Goal: Information Seeking & Learning: Learn about a topic

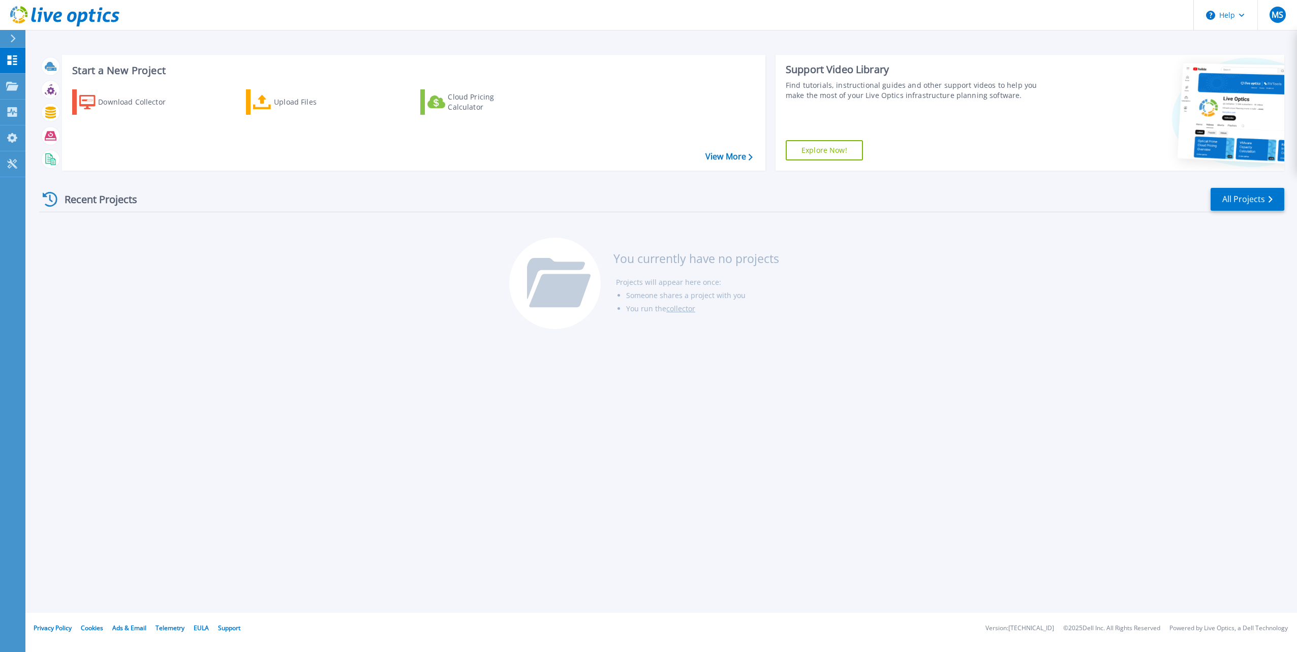
click at [941, 386] on div "Start a New Project Download Collector Upload Files Cloud Pricing Calculator Vi…" at bounding box center [660, 306] width 1271 height 613
click at [863, 499] on div "Start a New Project Download Collector Upload Files Cloud Pricing Calculator Vi…" at bounding box center [660, 306] width 1271 height 613
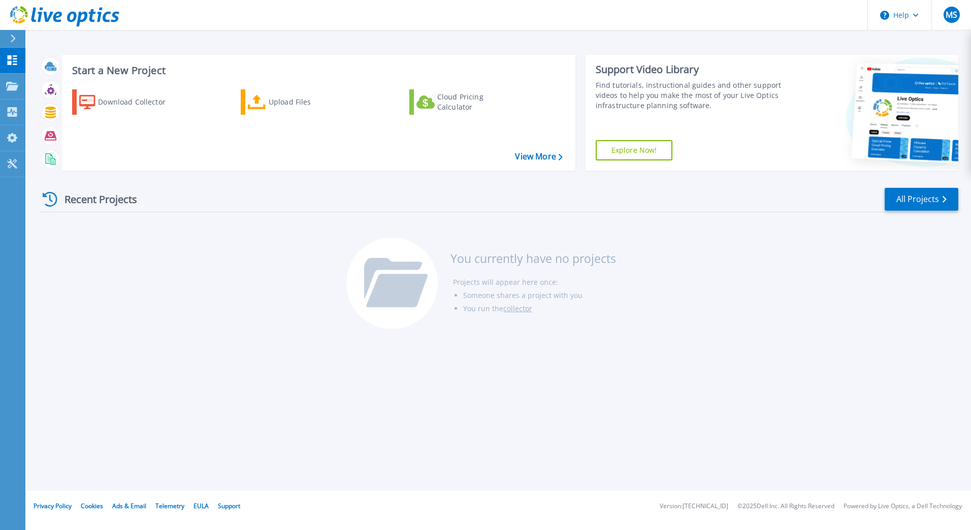
click at [18, 39] on div at bounding box center [17, 38] width 16 height 17
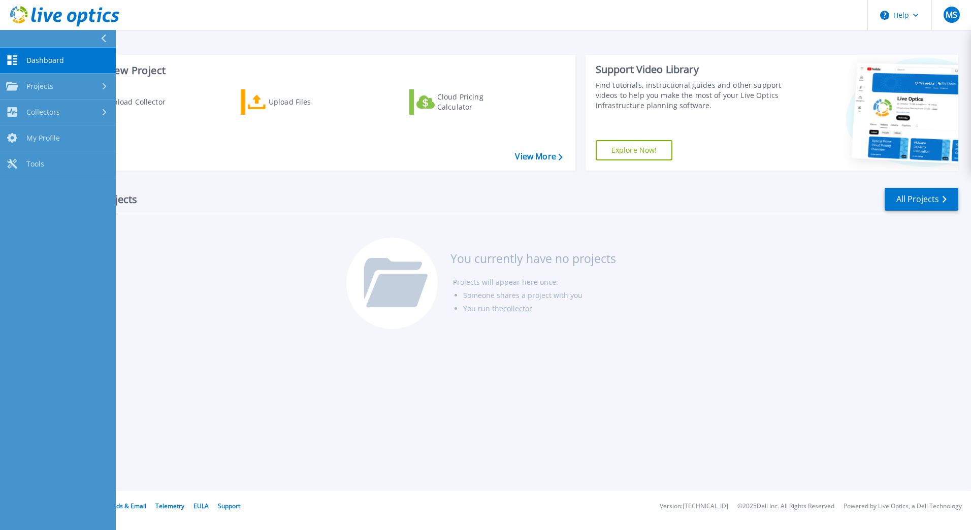
click at [26, 64] on span "Dashboard" at bounding box center [45, 60] width 38 height 9
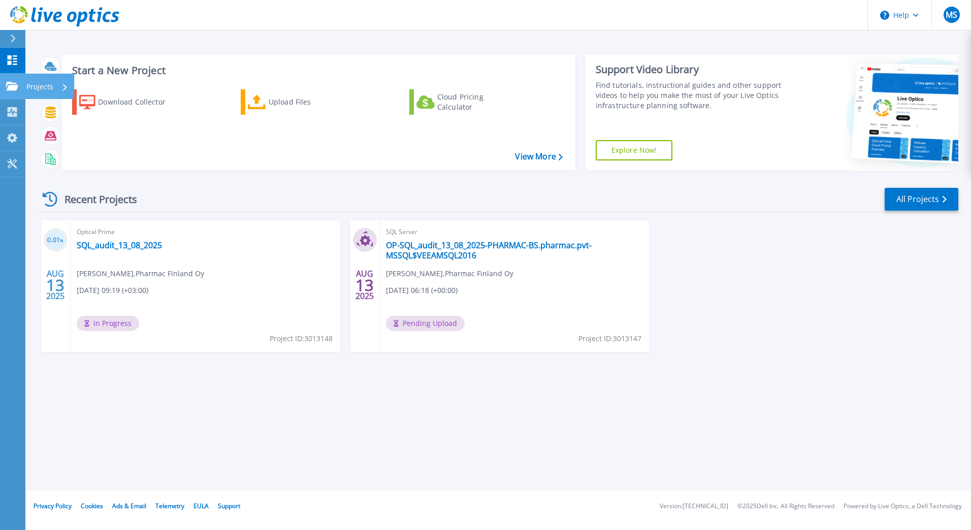
click at [6, 83] on icon at bounding box center [12, 86] width 12 height 9
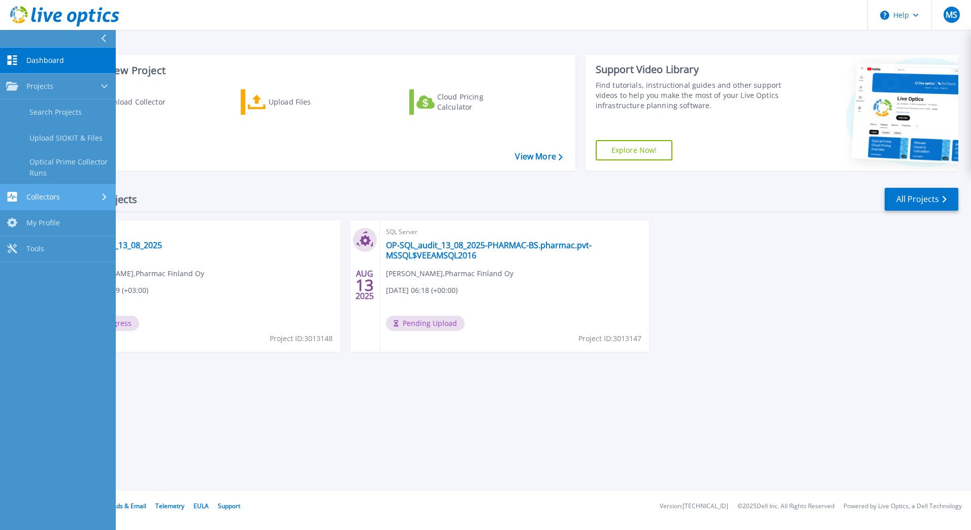
click at [20, 187] on link "Collectors Collectors" at bounding box center [58, 197] width 116 height 26
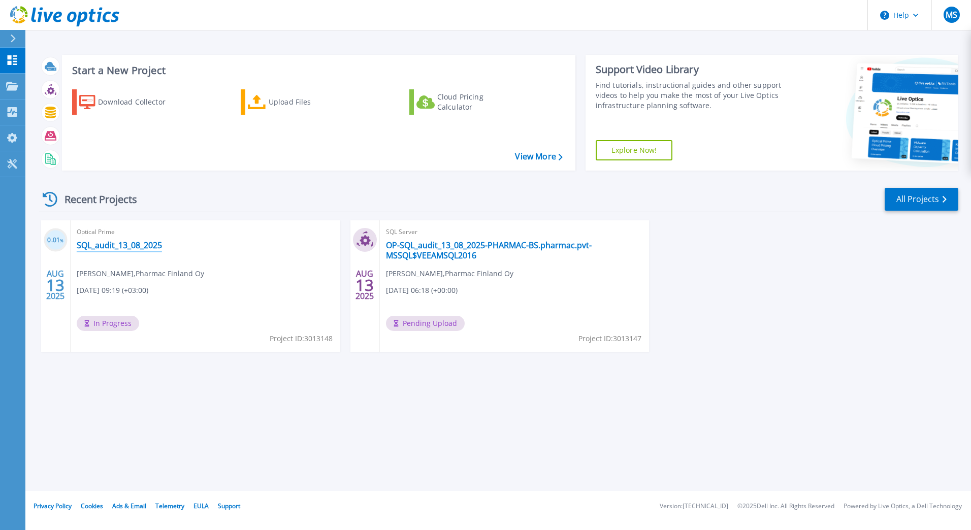
click at [139, 248] on link "SQL_audit_13_08_2025" at bounding box center [119, 245] width 85 height 10
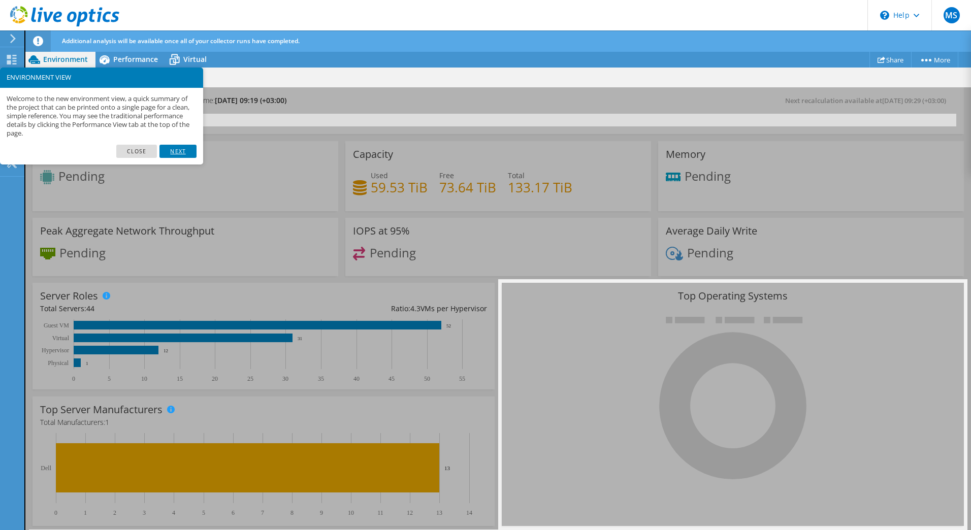
click at [183, 152] on link "Next" at bounding box center [178, 151] width 37 height 13
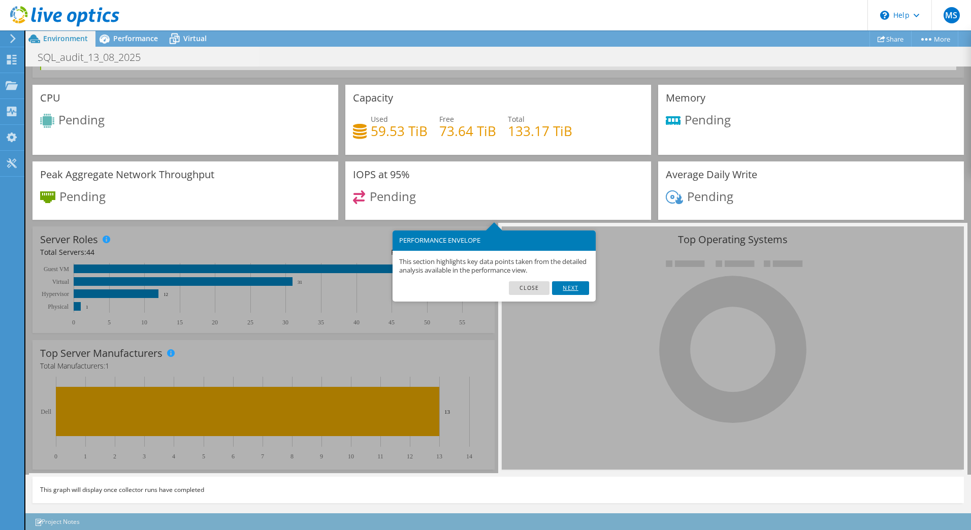
click at [572, 284] on link "Next" at bounding box center [570, 287] width 37 height 13
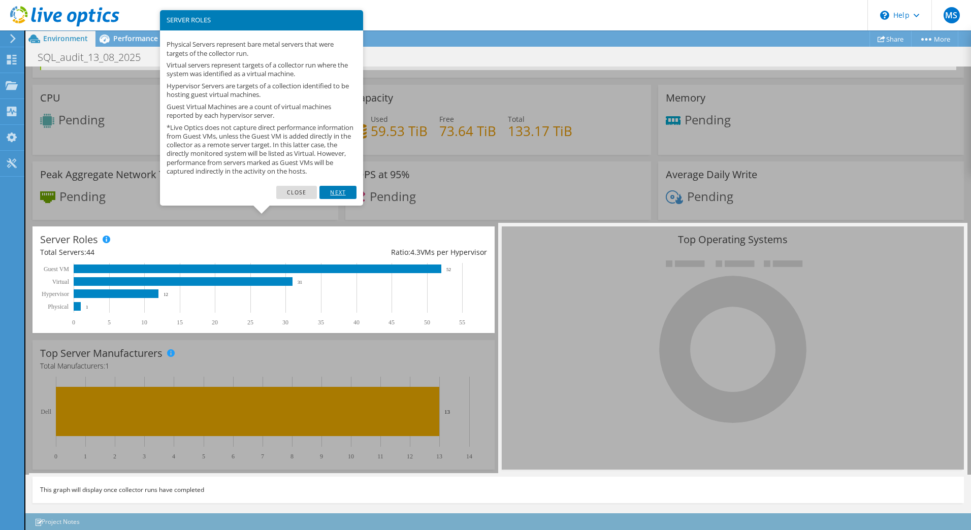
click at [333, 199] on link "Next" at bounding box center [338, 192] width 37 height 13
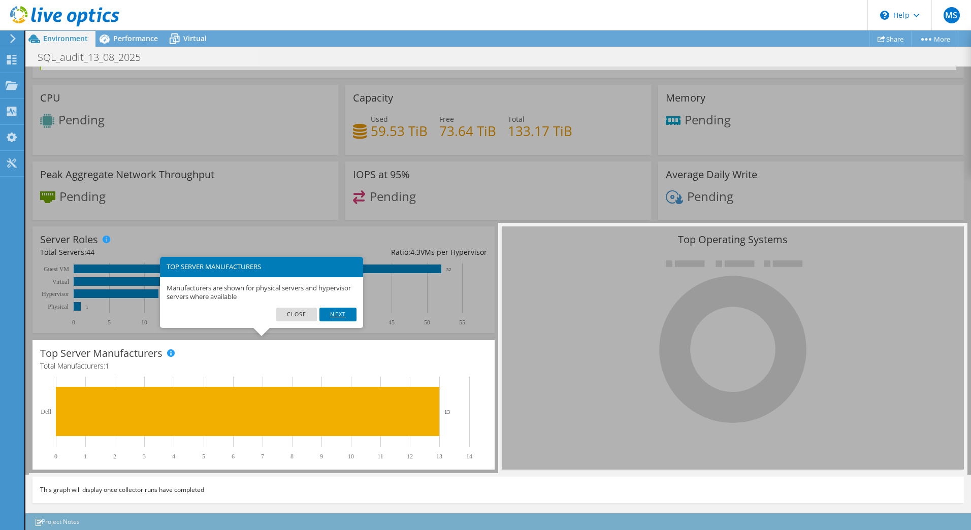
click at [334, 316] on link "Next" at bounding box center [338, 314] width 37 height 13
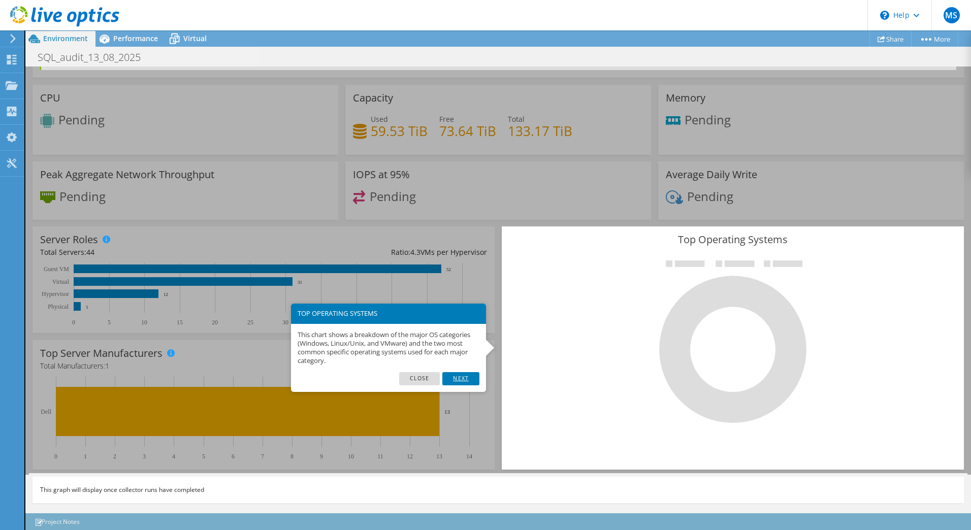
click at [466, 377] on link "Next" at bounding box center [460, 378] width 37 height 13
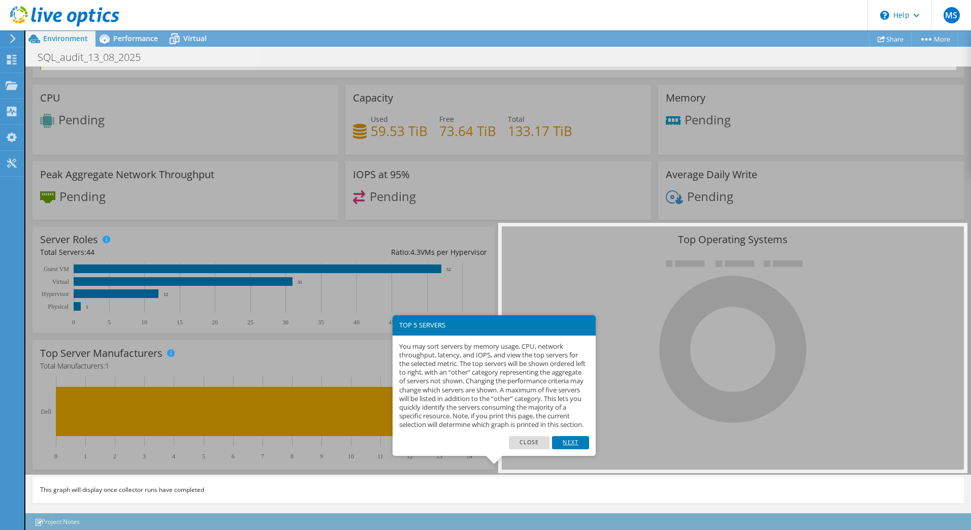
click at [564, 447] on link "Next" at bounding box center [570, 442] width 37 height 13
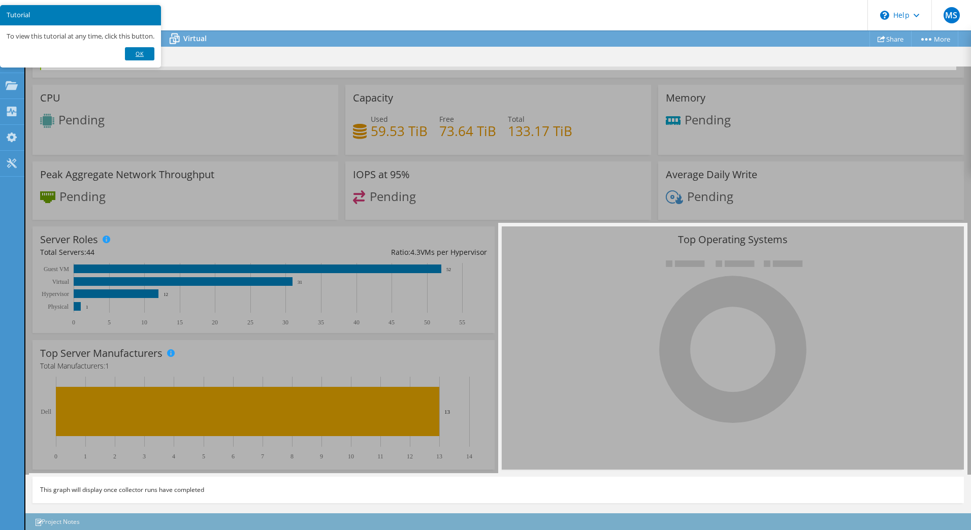
click at [138, 54] on link "Ok" at bounding box center [139, 53] width 29 height 13
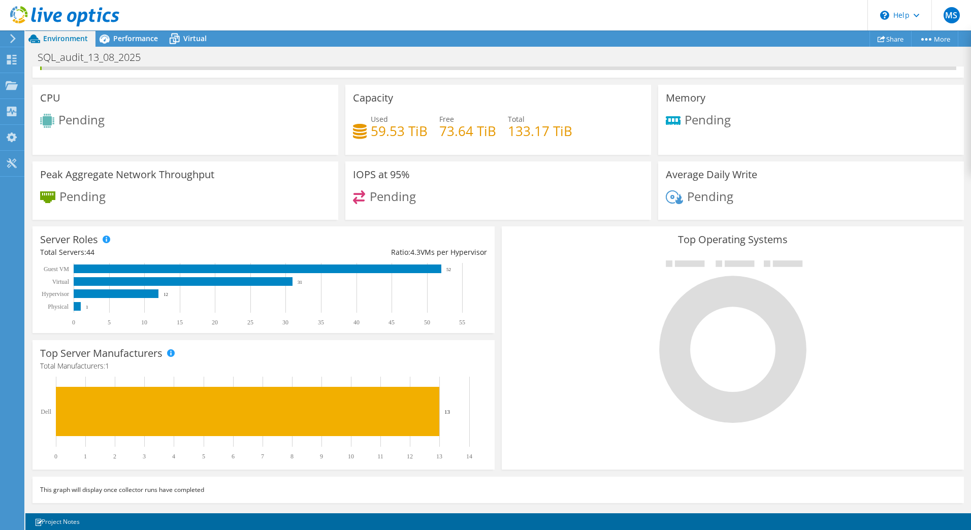
scroll to position [30, 0]
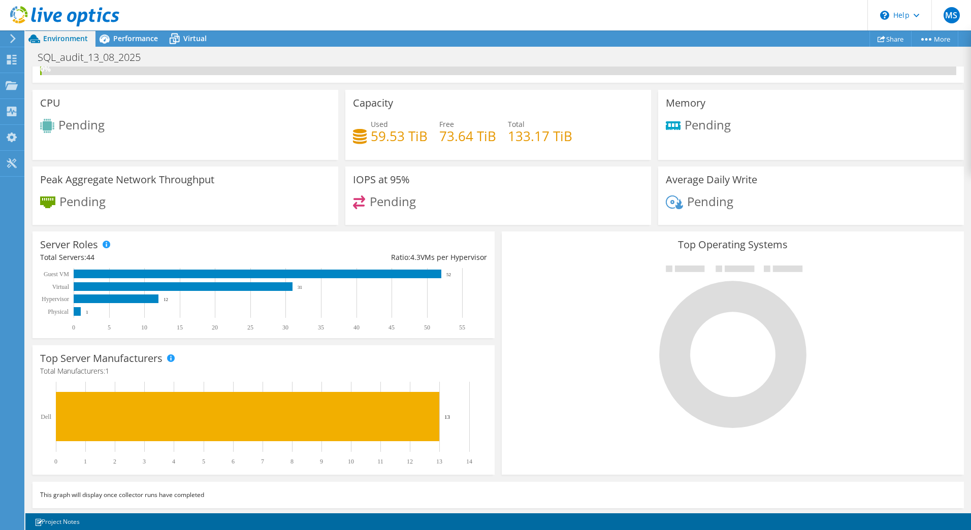
click at [14, 35] on icon at bounding box center [13, 38] width 8 height 9
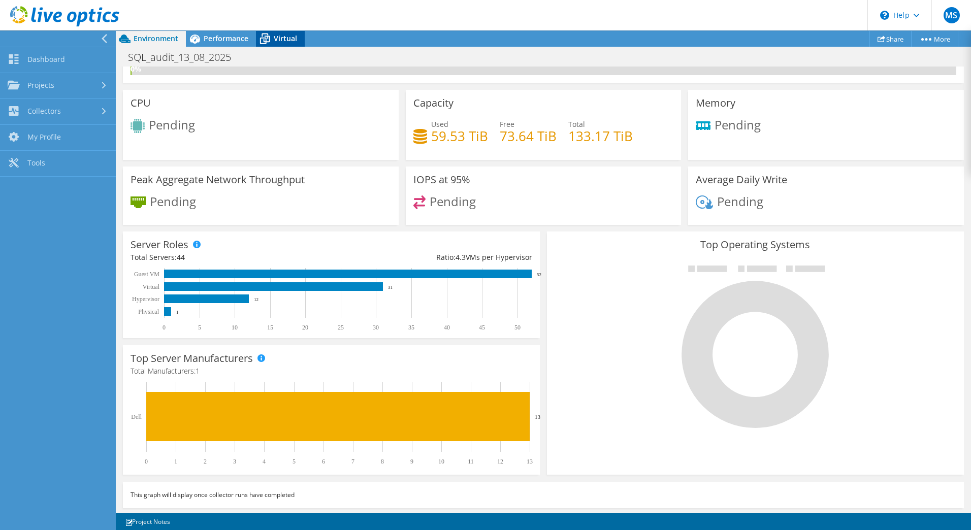
click at [283, 33] on div "Virtual" at bounding box center [280, 38] width 49 height 16
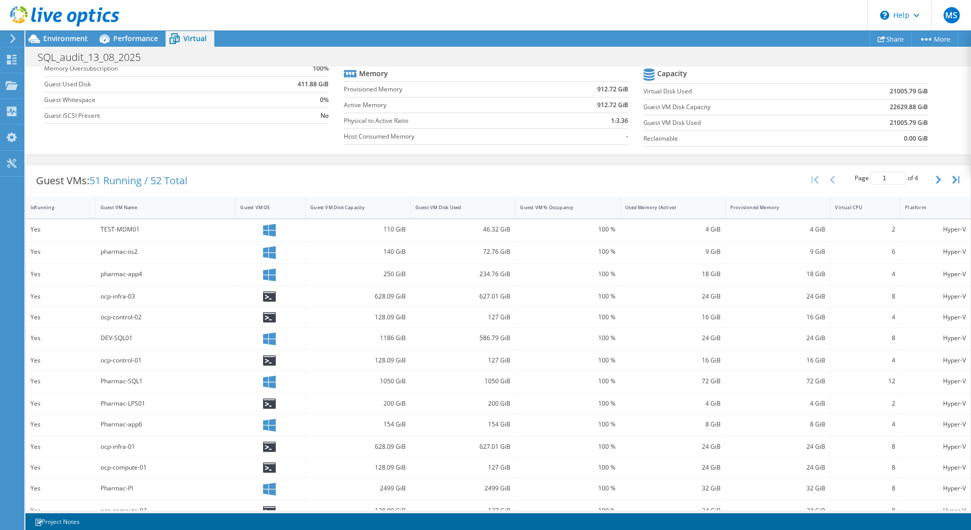
scroll to position [193, 0]
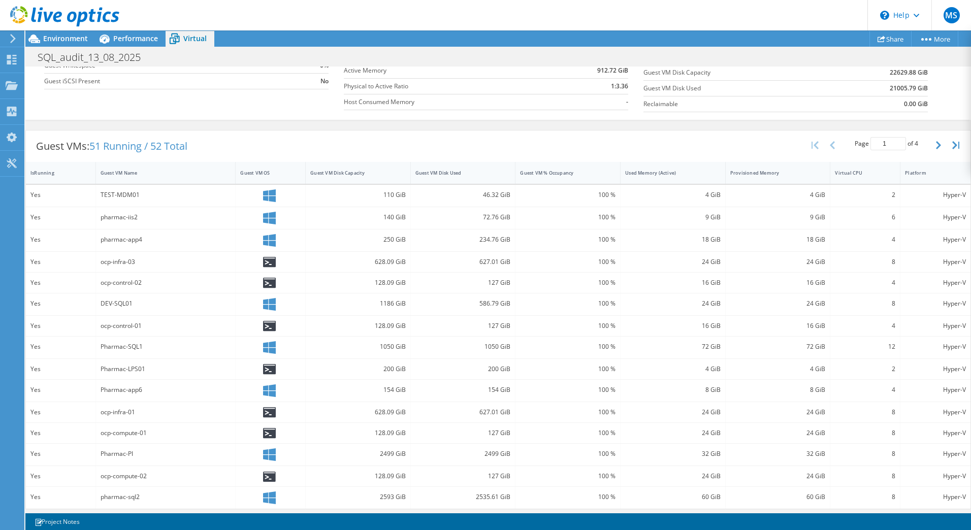
click at [62, 33] on div at bounding box center [59, 17] width 119 height 34
click at [61, 36] on span "Environment" at bounding box center [65, 39] width 45 height 10
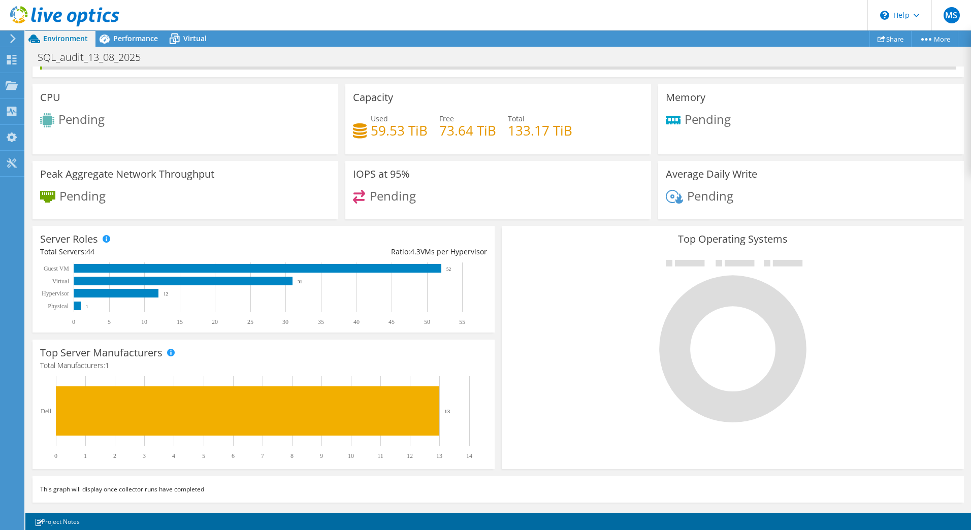
scroll to position [36, 0]
click at [15, 39] on use at bounding box center [13, 38] width 6 height 9
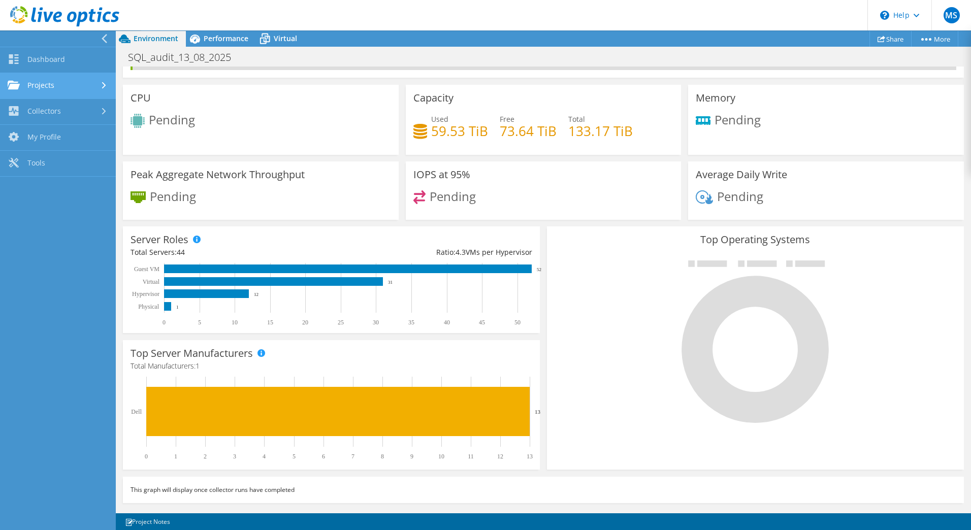
click at [41, 81] on link "Projects" at bounding box center [58, 86] width 116 height 26
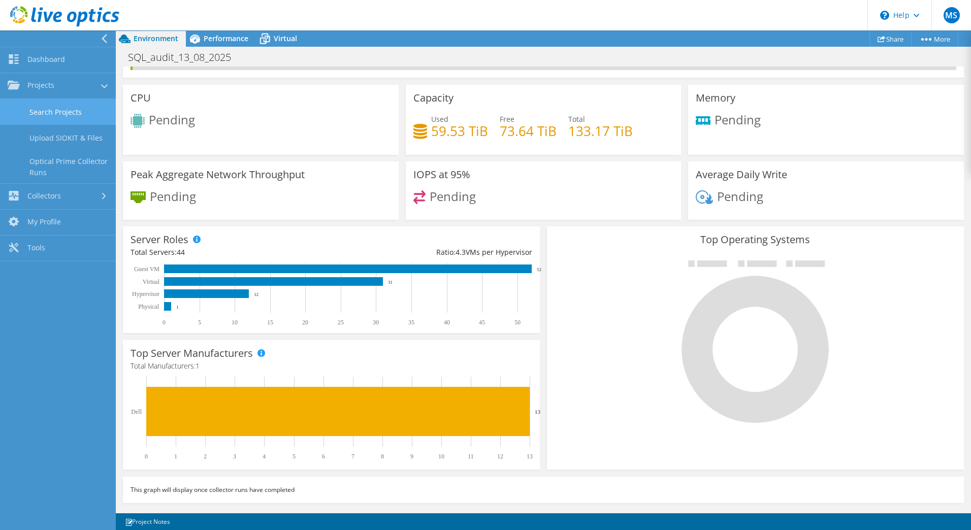
click at [52, 110] on link "Search Projects" at bounding box center [58, 112] width 116 height 26
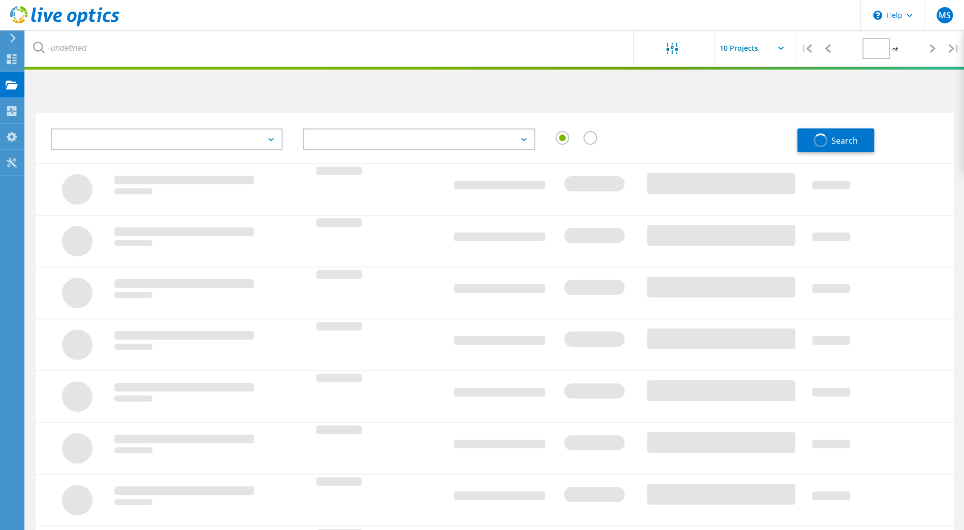
type input "1"
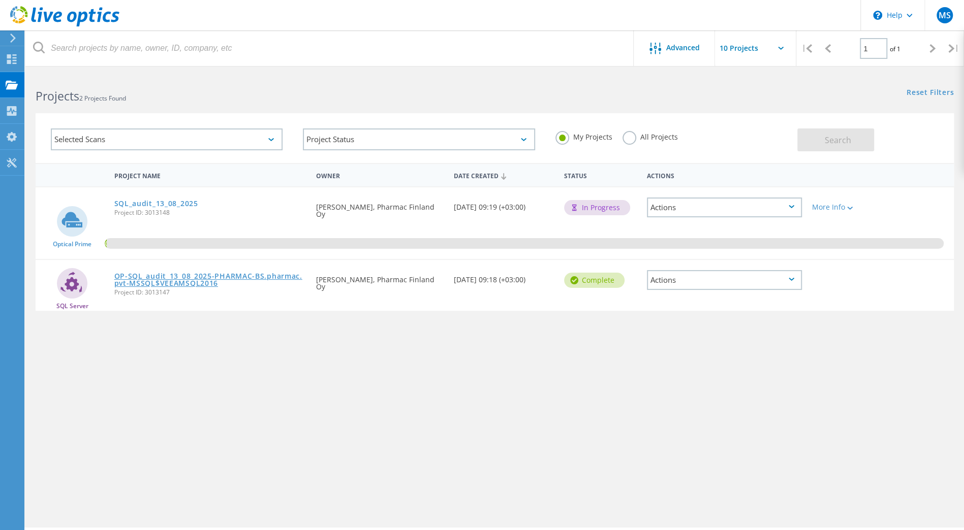
click at [185, 279] on link "OP-SQL_audit_13_08_2025-PHARMAC-BS.pharmac.pvt-MSSQL$VEEAMSQL2016" at bounding box center [210, 280] width 192 height 14
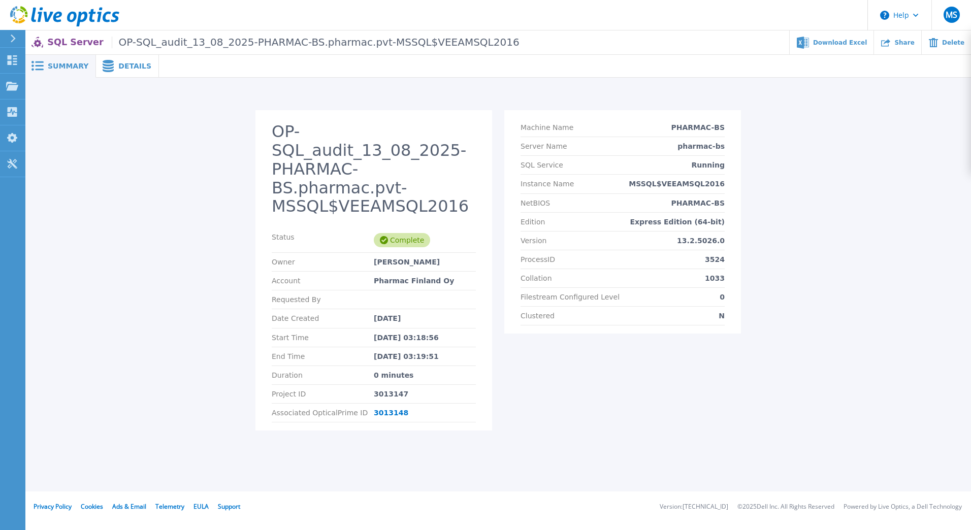
click at [130, 66] on span "Details" at bounding box center [134, 65] width 33 height 7
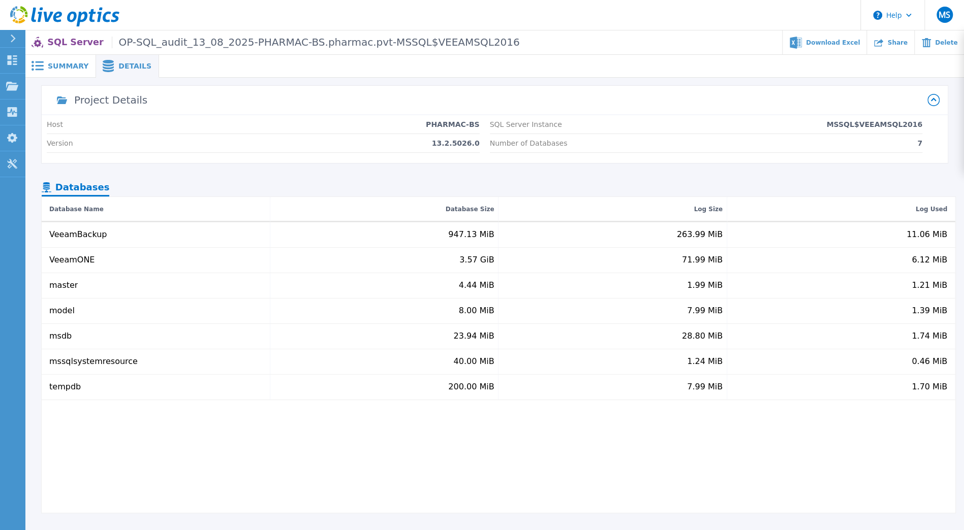
click at [54, 57] on div "Summary" at bounding box center [60, 66] width 71 height 23
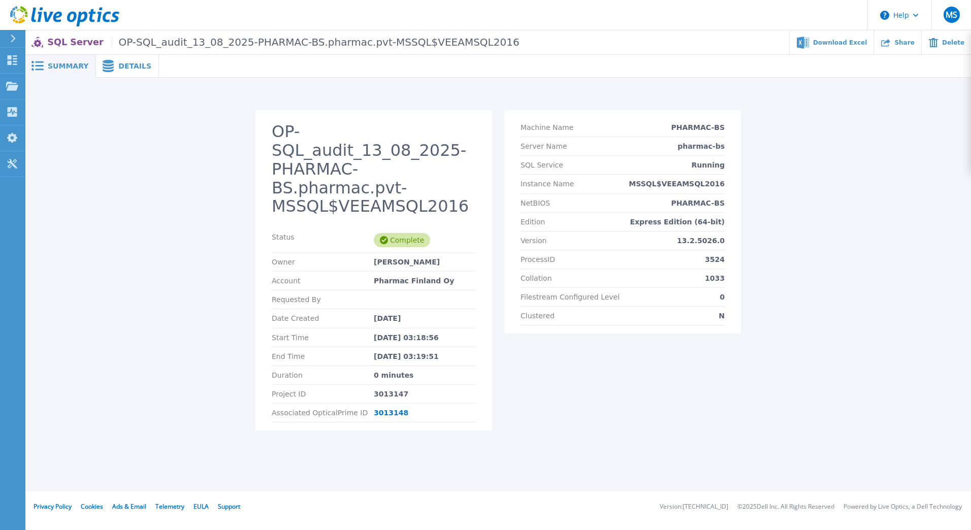
click at [67, 15] on icon at bounding box center [64, 16] width 109 height 21
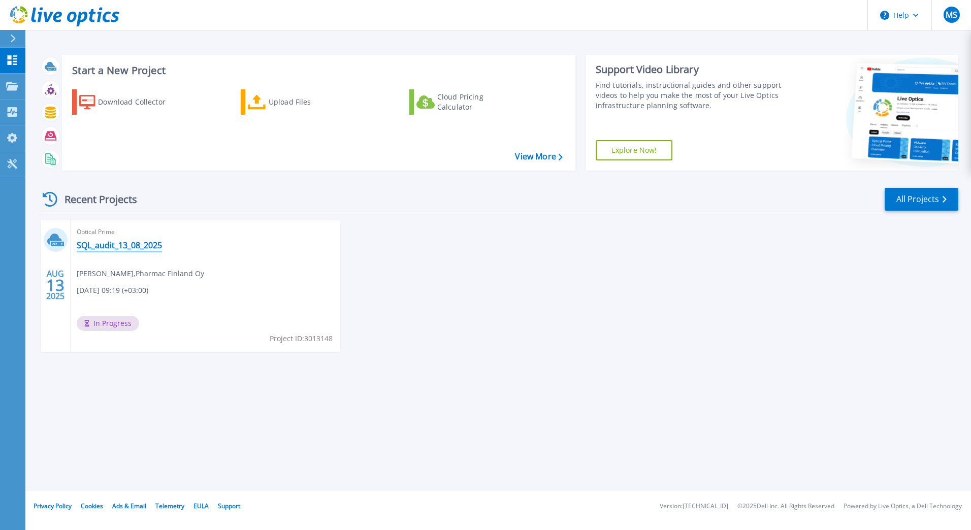
click at [117, 244] on link "SQL_audit_13_08_2025" at bounding box center [119, 245] width 85 height 10
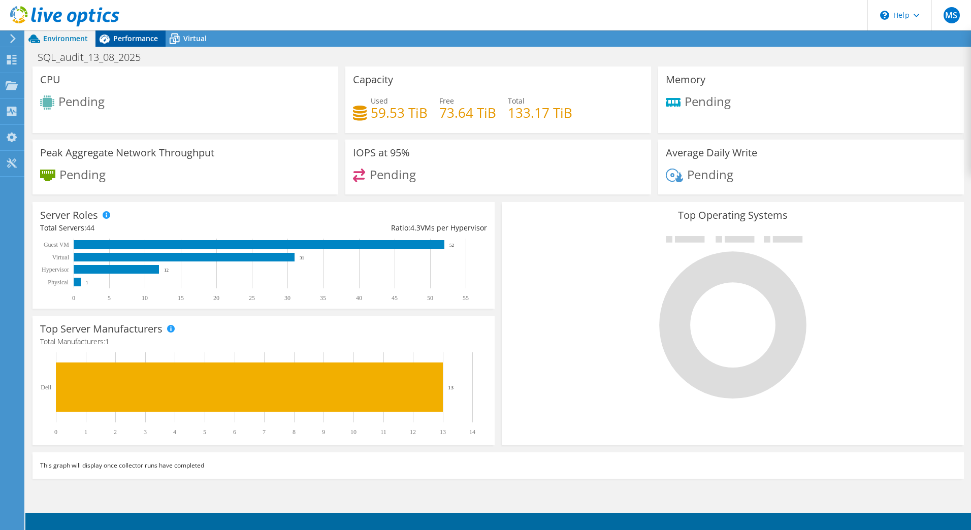
click at [142, 38] on span "Performance" at bounding box center [135, 39] width 45 height 10
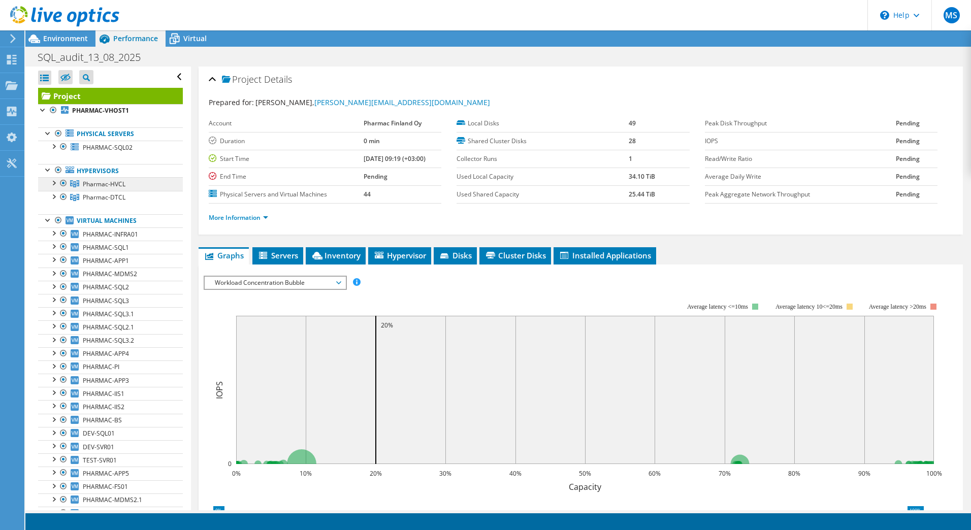
click at [115, 181] on span "Pharmac-HVCL" at bounding box center [104, 184] width 43 height 9
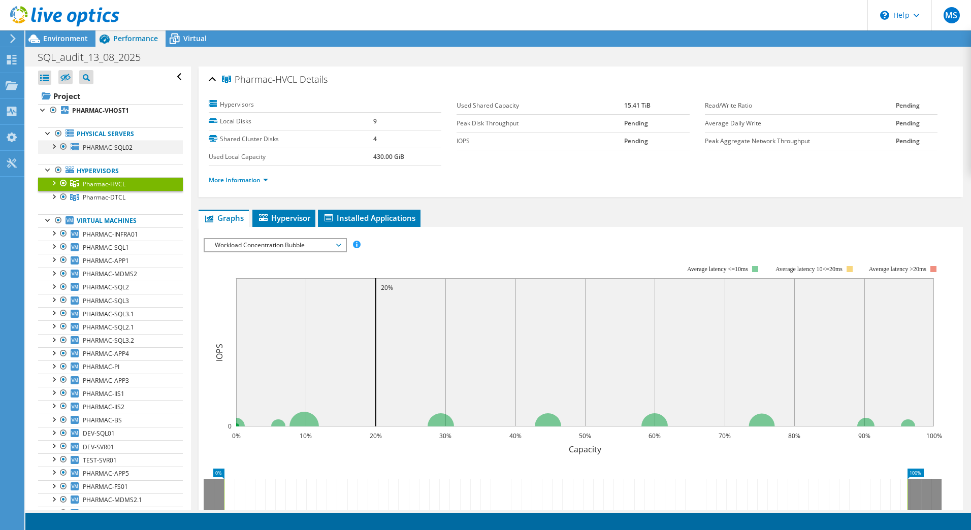
click at [54, 146] on div at bounding box center [53, 146] width 10 height 10
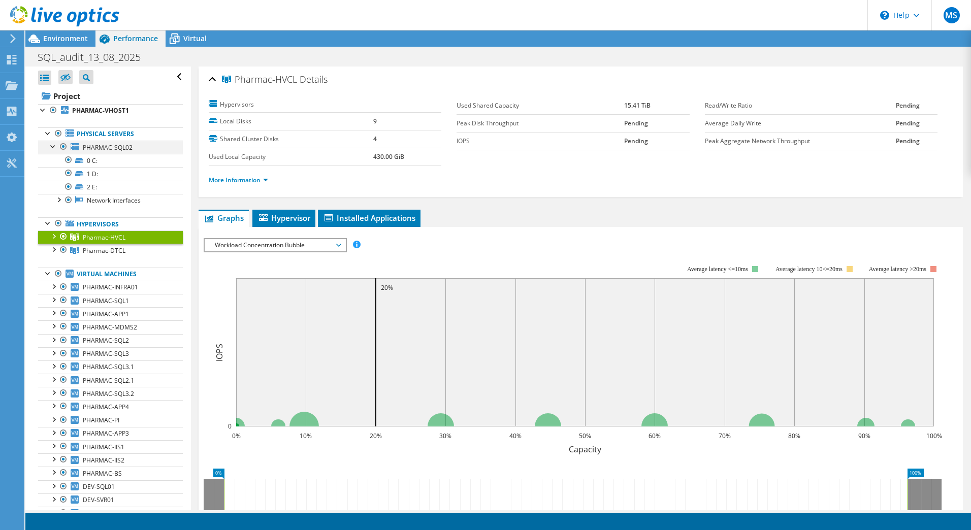
click at [49, 145] on div at bounding box center [53, 146] width 10 height 10
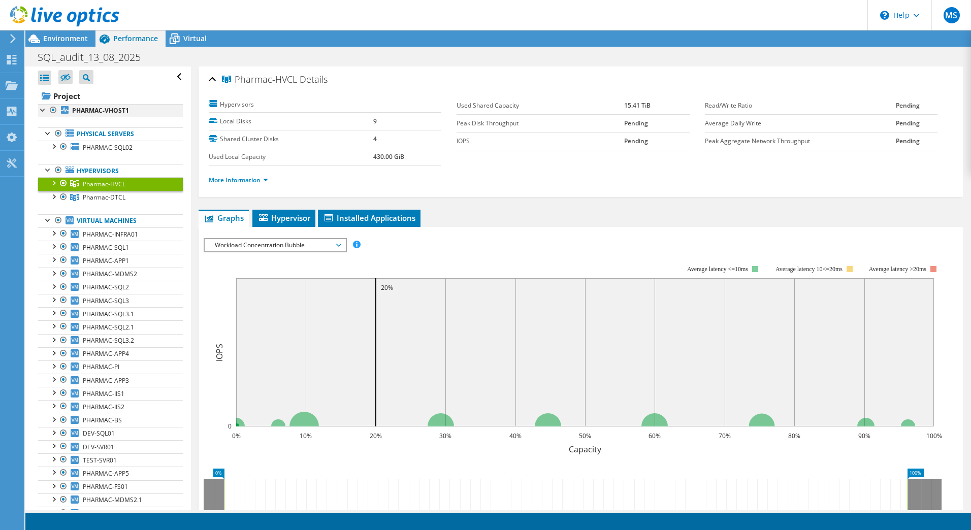
click at [40, 111] on div at bounding box center [43, 109] width 10 height 10
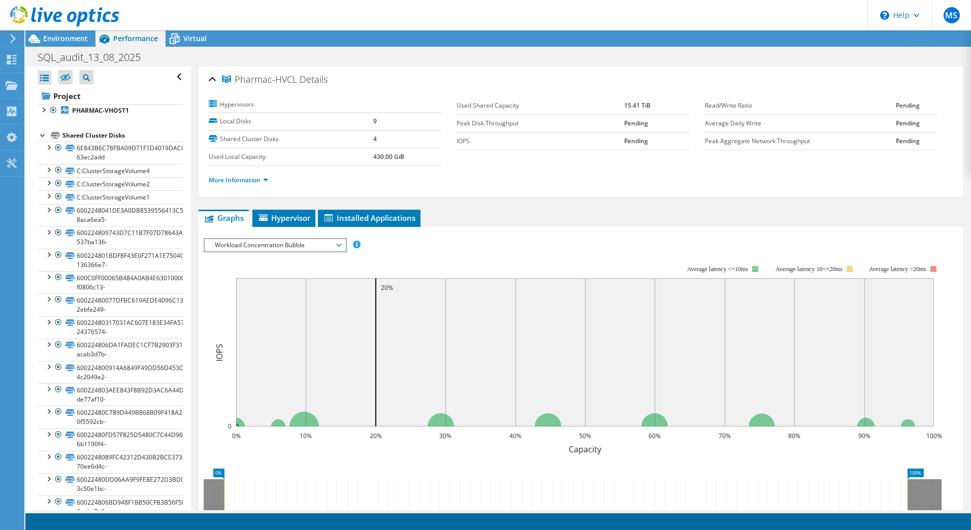
click at [67, 132] on div "Shared Cluster Disks" at bounding box center [122, 136] width 120 height 12
click at [129, 197] on link "C:ClusterStorageVolume1" at bounding box center [110, 197] width 145 height 13
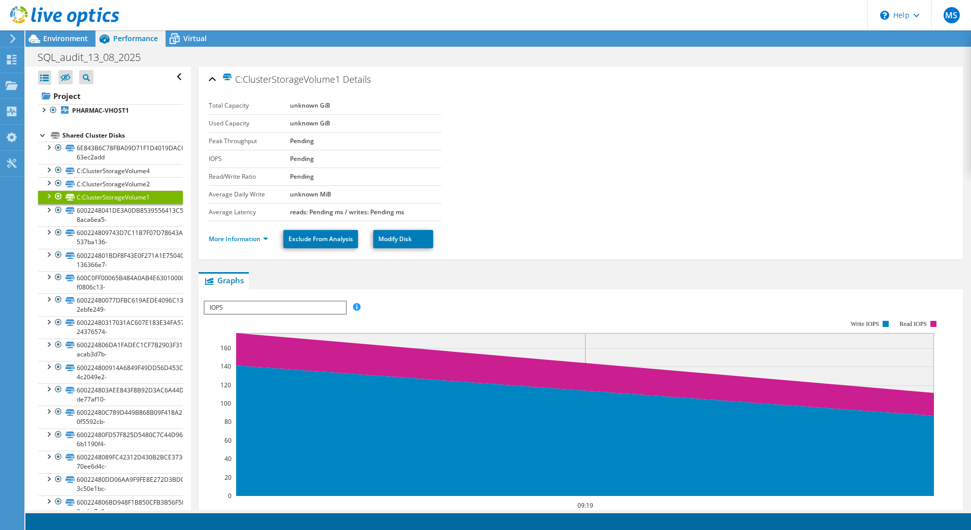
click at [44, 134] on div at bounding box center [43, 135] width 10 height 10
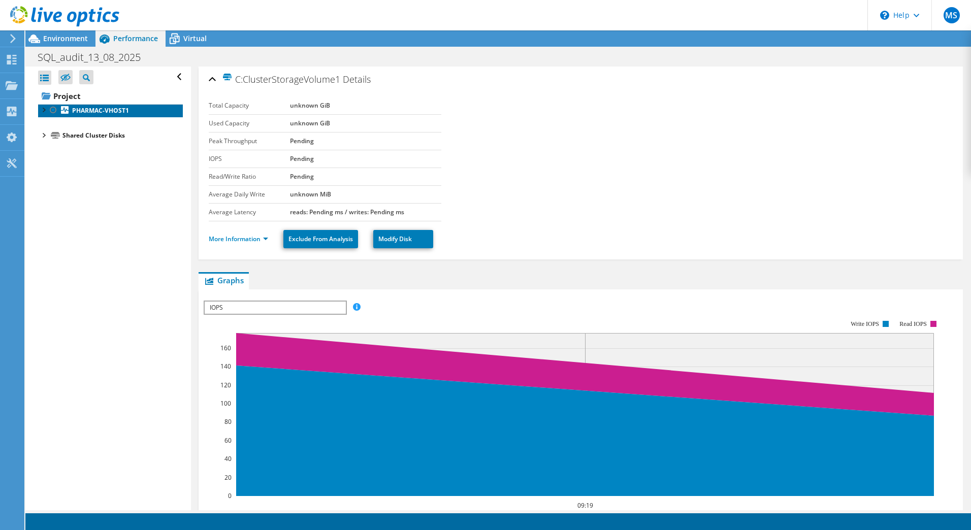
click at [44, 115] on link "PHARMAC-VHOST1" at bounding box center [110, 110] width 145 height 13
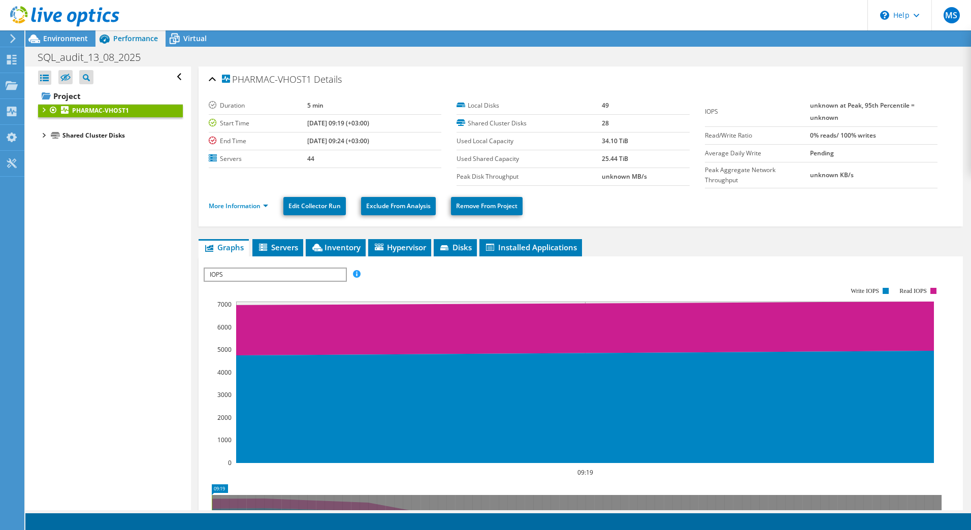
click at [44, 109] on div at bounding box center [43, 109] width 10 height 10
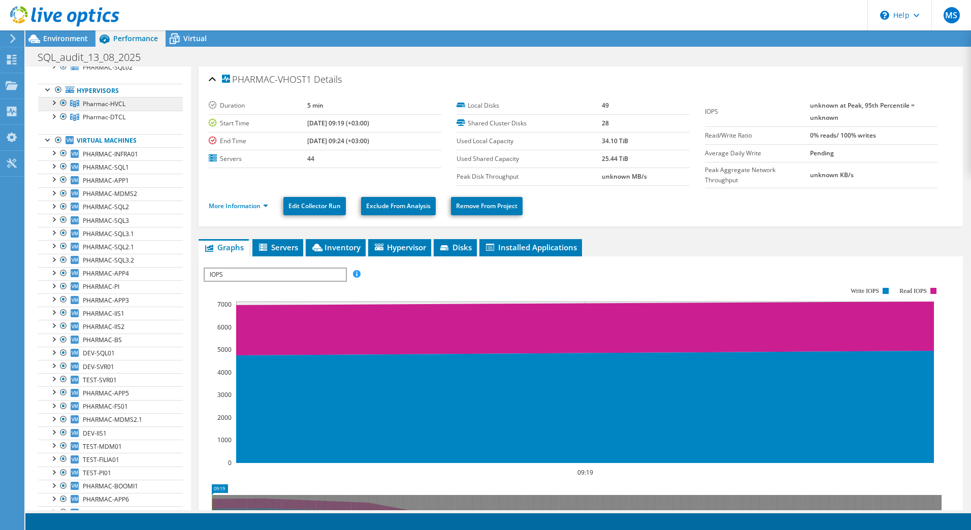
scroll to position [170, 0]
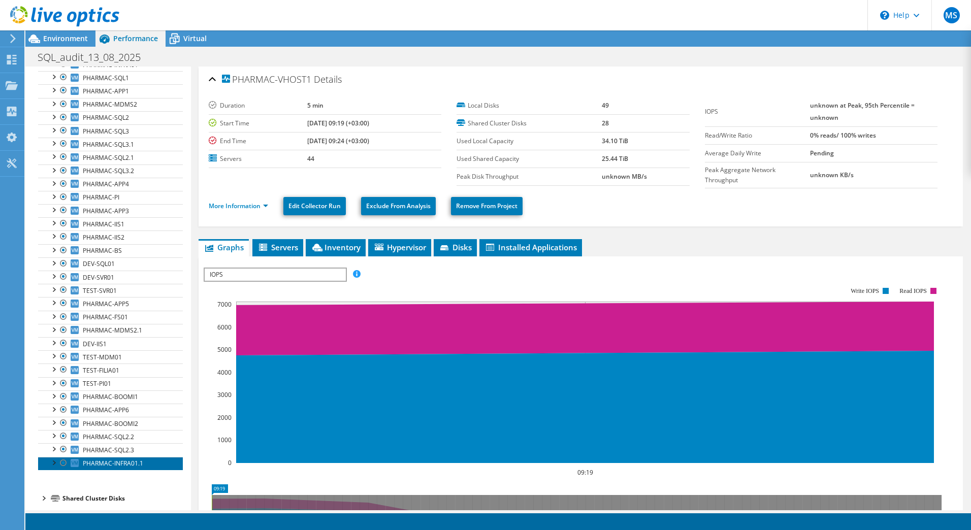
click at [113, 459] on span "PHARMAC-INFRA01.1" at bounding box center [113, 463] width 60 height 9
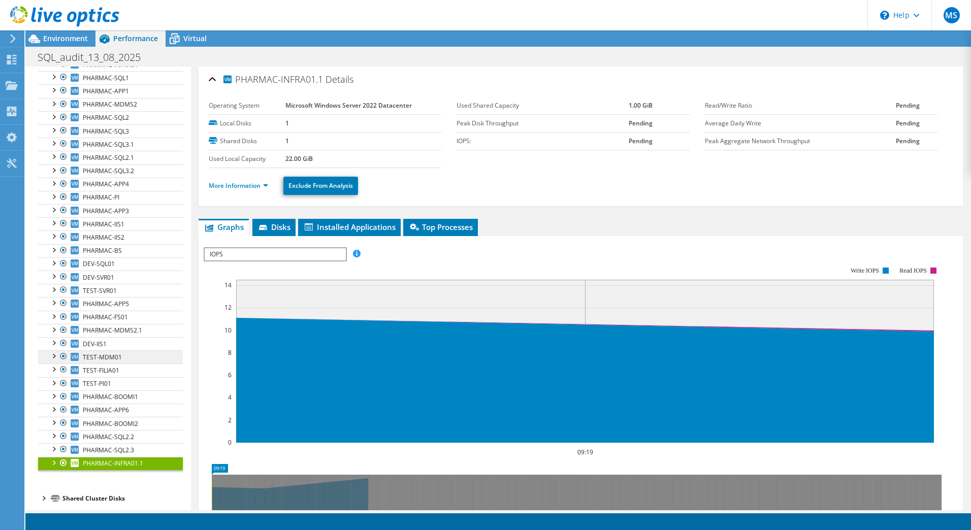
scroll to position [0, 0]
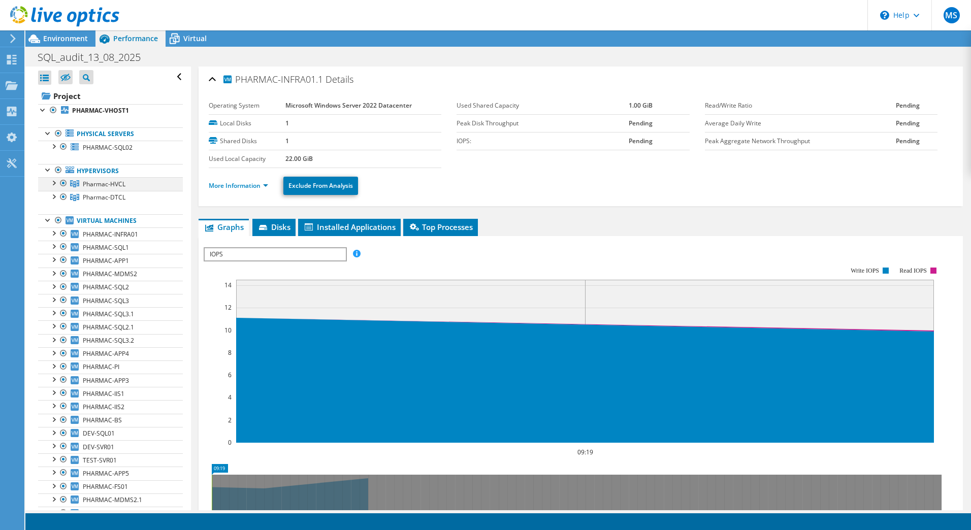
click at [52, 180] on div at bounding box center [53, 182] width 10 height 10
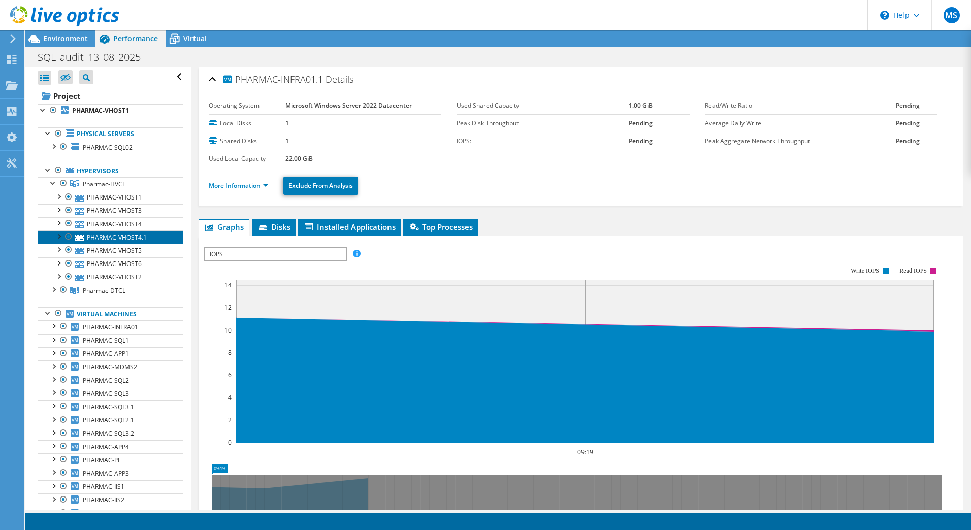
click at [118, 237] on link "PHARMAC-VHOST4.1" at bounding box center [110, 237] width 145 height 13
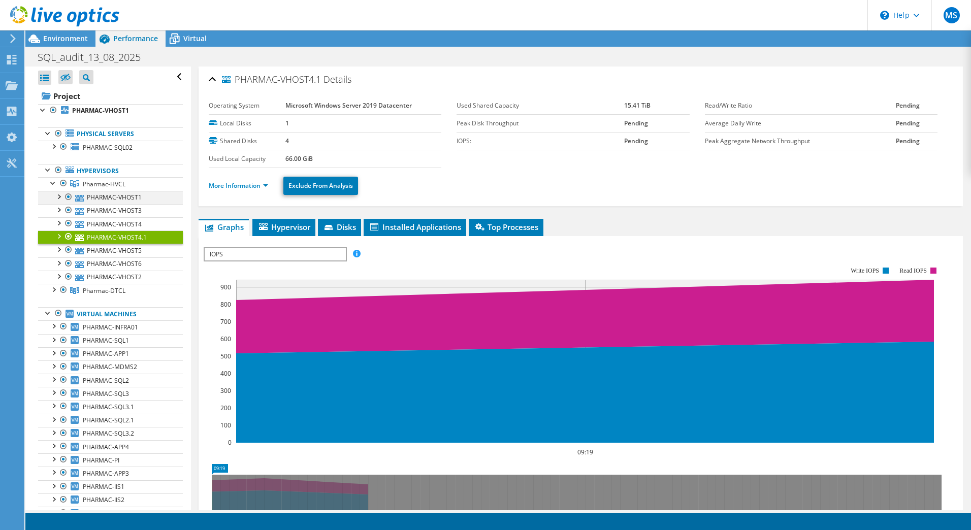
click at [59, 194] on div at bounding box center [58, 196] width 10 height 10
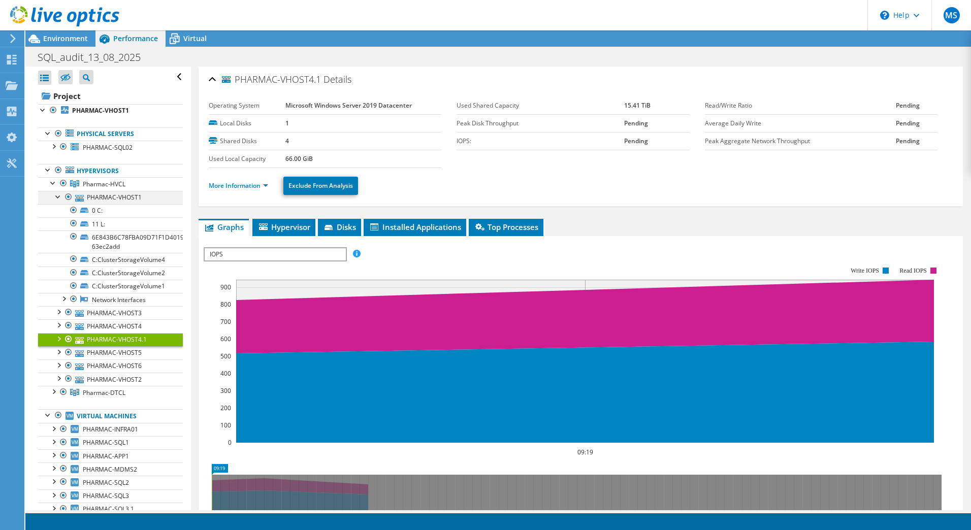
click at [59, 194] on div at bounding box center [58, 196] width 10 height 10
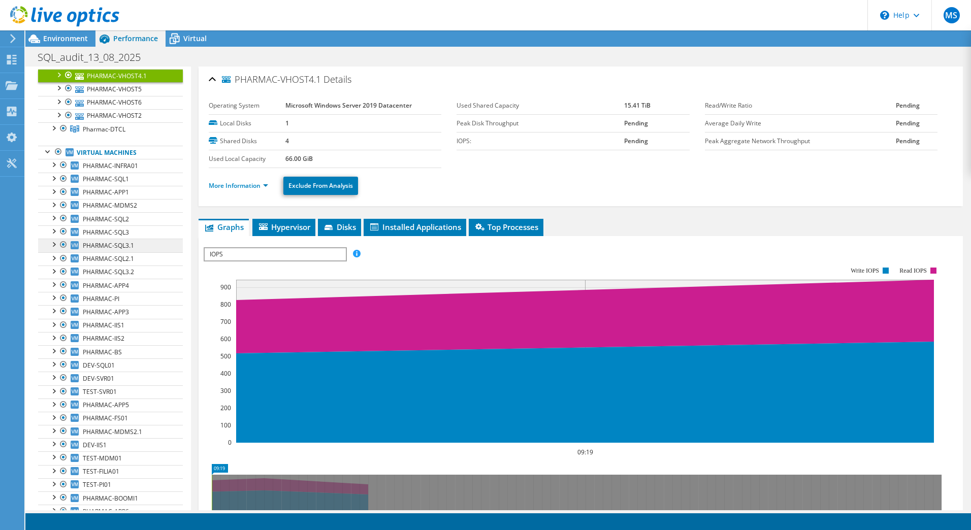
scroll to position [161, 0]
click at [103, 217] on span "PHARMAC-SQL2" at bounding box center [106, 219] width 46 height 9
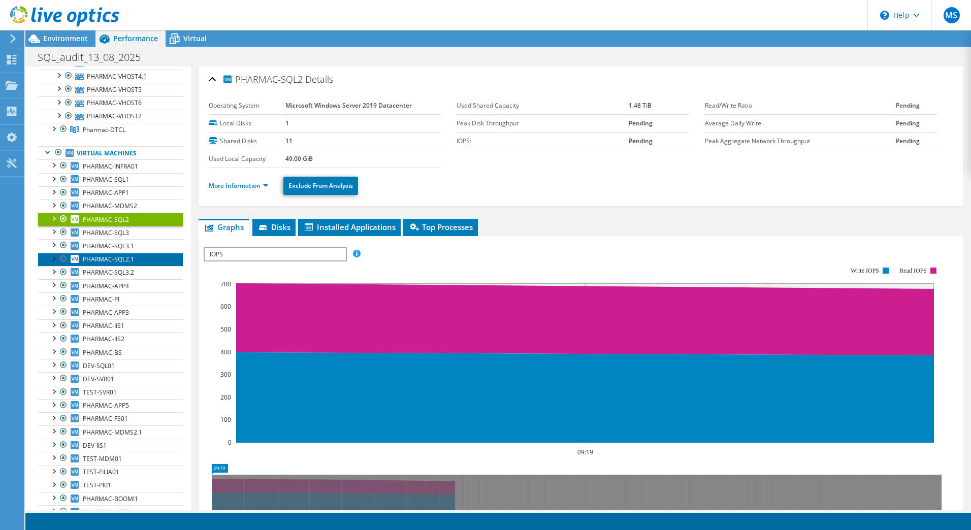
click at [103, 255] on span "PHARMAC-SQL2.1" at bounding box center [108, 259] width 51 height 9
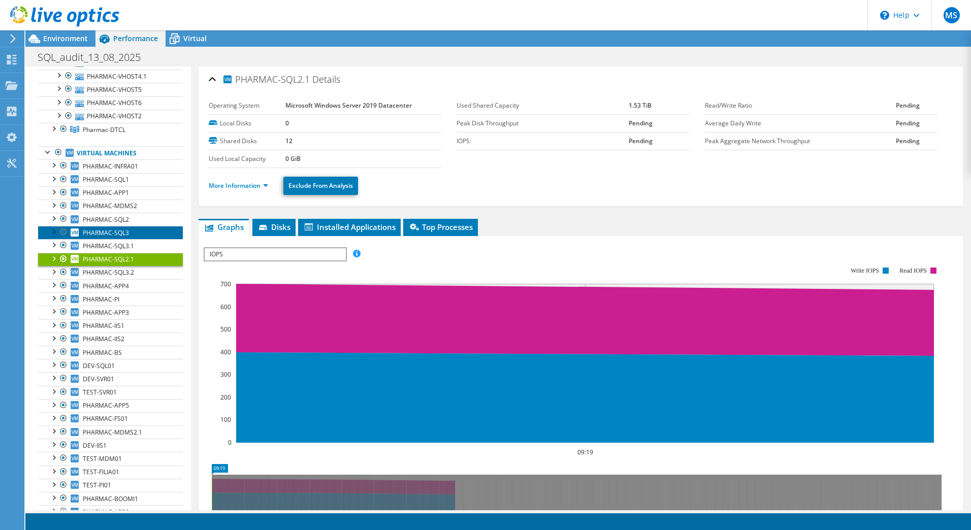
click at [106, 229] on span "PHARMAC-SQL3" at bounding box center [106, 233] width 46 height 9
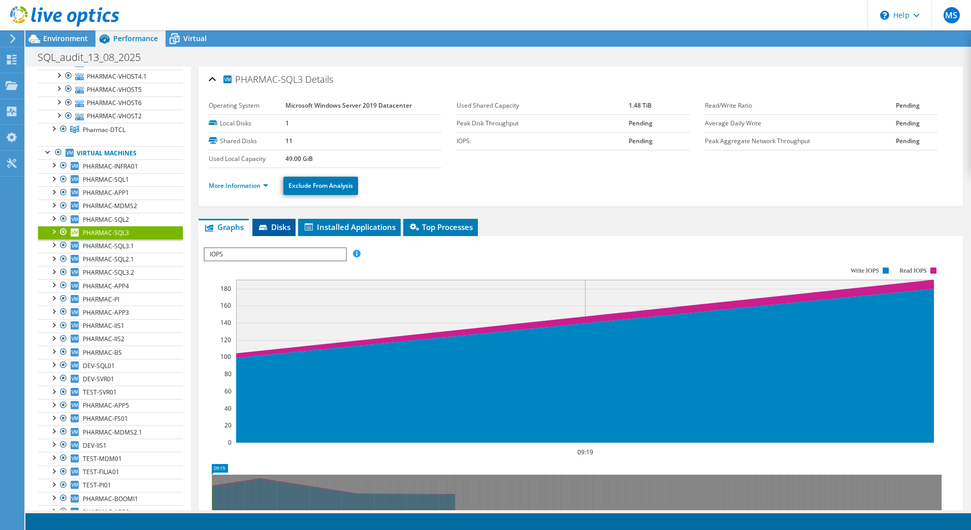
click at [265, 227] on icon at bounding box center [263, 227] width 8 height 5
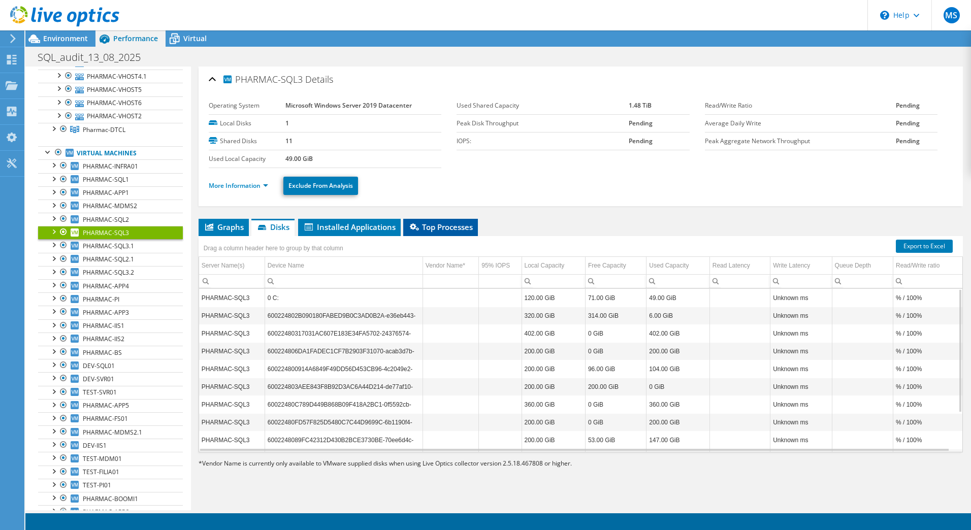
click at [447, 226] on span "Top Processes" at bounding box center [440, 227] width 65 height 10
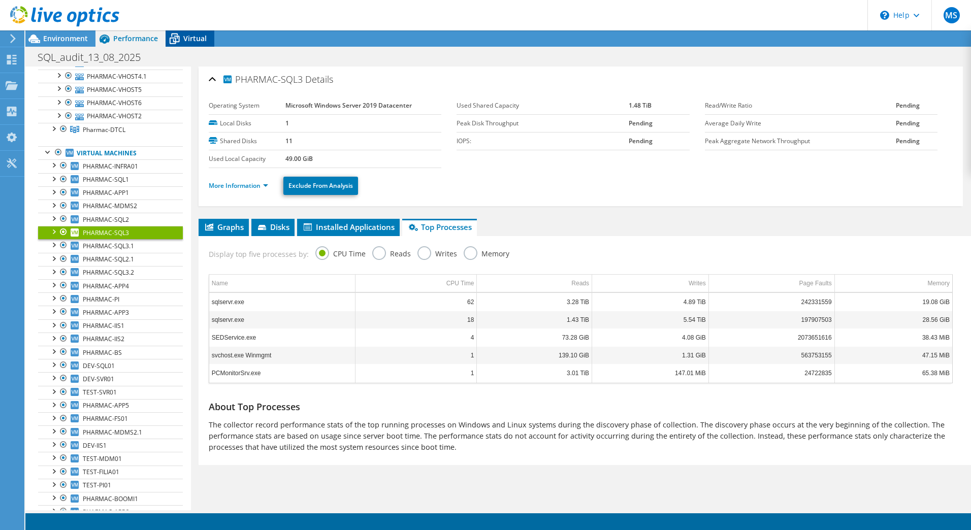
click at [204, 37] on span "Virtual" at bounding box center [194, 39] width 23 height 10
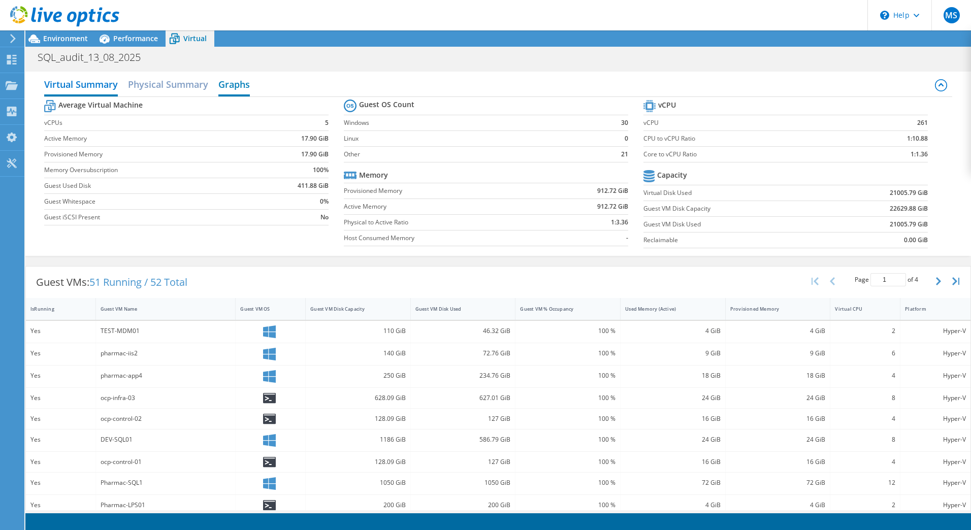
click at [232, 89] on h2 "Graphs" at bounding box center [233, 85] width 31 height 22
